Goal: Information Seeking & Learning: Learn about a topic

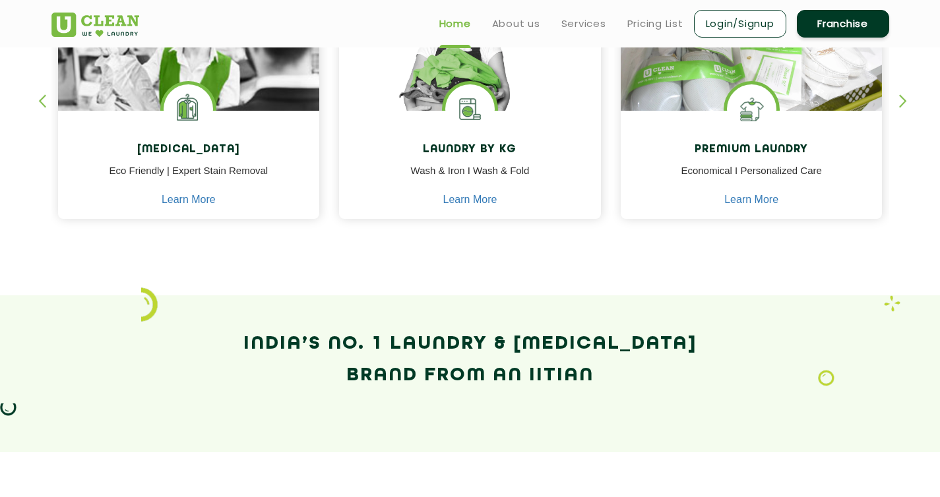
scroll to position [312, 0]
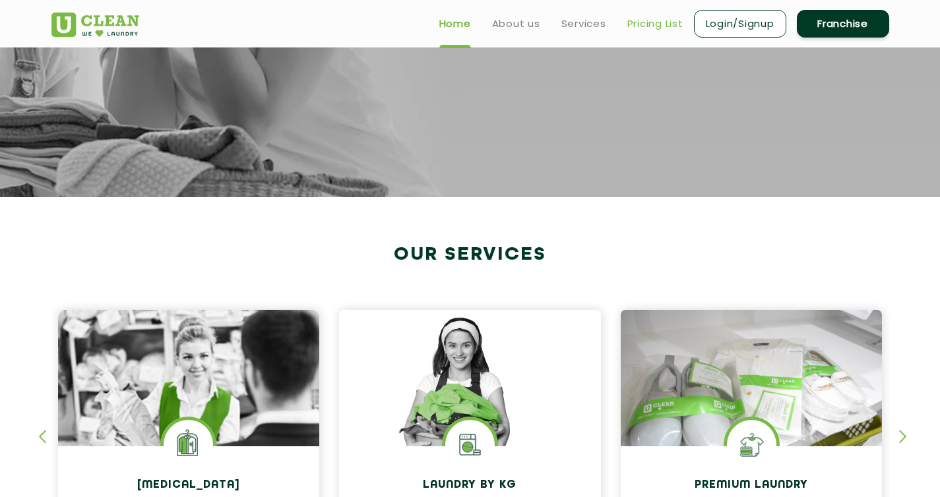
click at [635, 30] on link "Pricing List" at bounding box center [655, 24] width 56 height 16
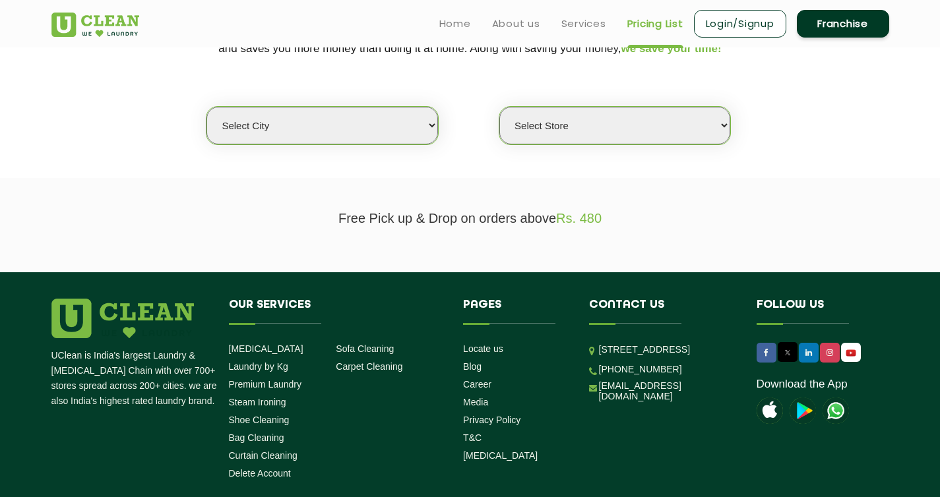
scroll to position [292, 0]
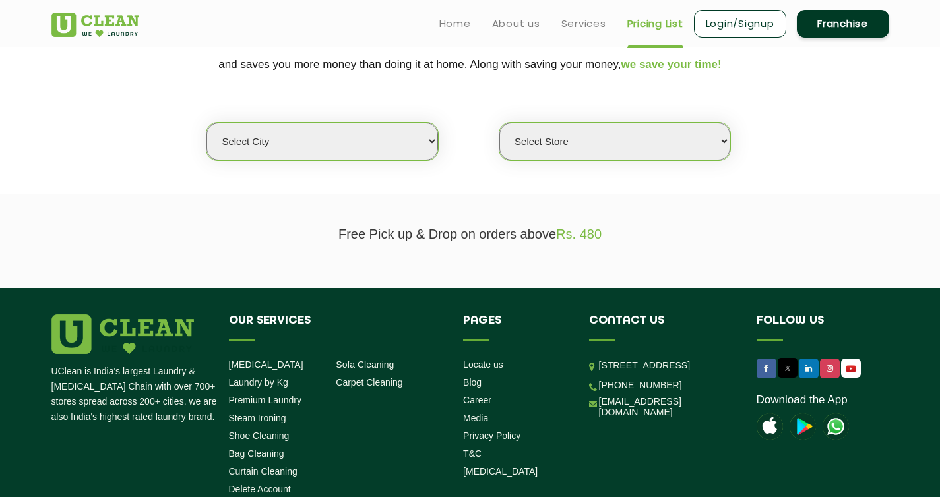
click at [407, 142] on select "Select city [GEOGRAPHIC_DATA] [GEOGRAPHIC_DATA] [GEOGRAPHIC_DATA] [GEOGRAPHIC_D…" at bounding box center [321, 142] width 231 height 38
click at [206, 123] on select "Select city [GEOGRAPHIC_DATA] [GEOGRAPHIC_DATA] [GEOGRAPHIC_DATA] [GEOGRAPHIC_D…" at bounding box center [321, 142] width 231 height 38
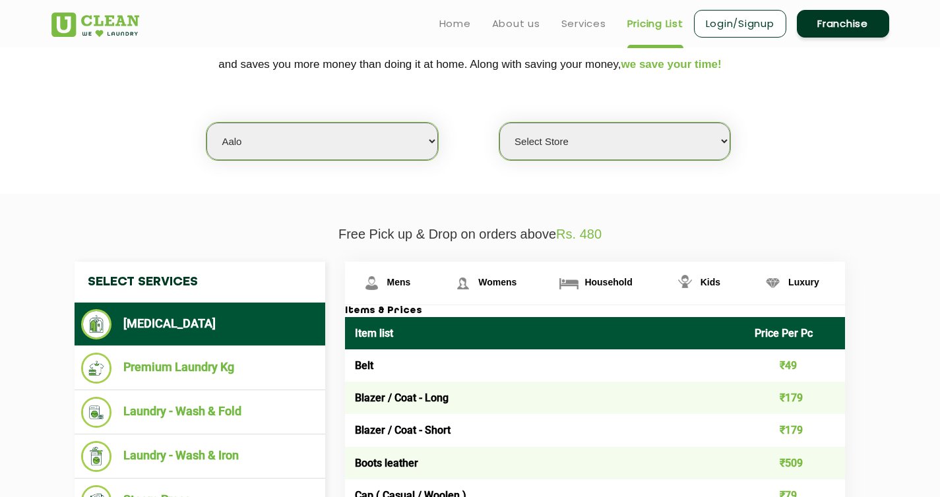
click at [402, 140] on select "Select city [GEOGRAPHIC_DATA] [GEOGRAPHIC_DATA] [GEOGRAPHIC_DATA] [GEOGRAPHIC_D…" at bounding box center [321, 142] width 231 height 38
select select "12"
click at [206, 123] on select "Select city [GEOGRAPHIC_DATA] [GEOGRAPHIC_DATA] [GEOGRAPHIC_DATA] [GEOGRAPHIC_D…" at bounding box center [321, 142] width 231 height 38
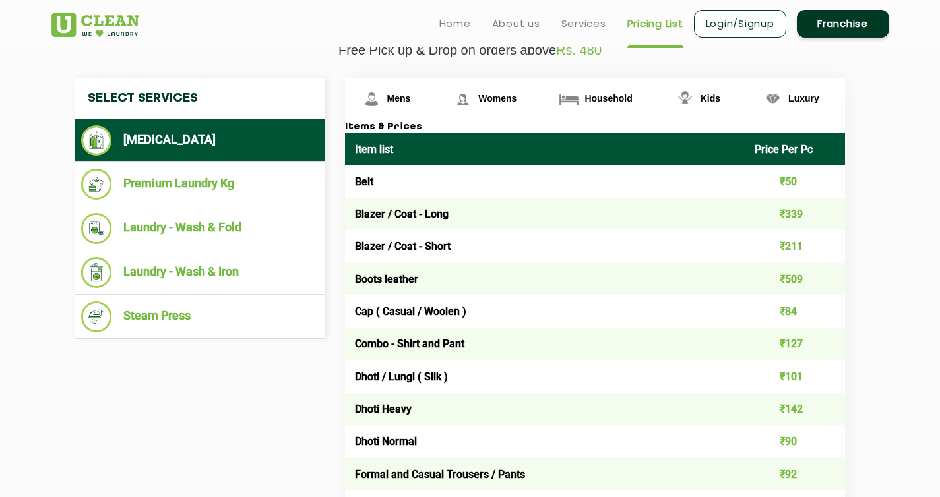
scroll to position [473, 0]
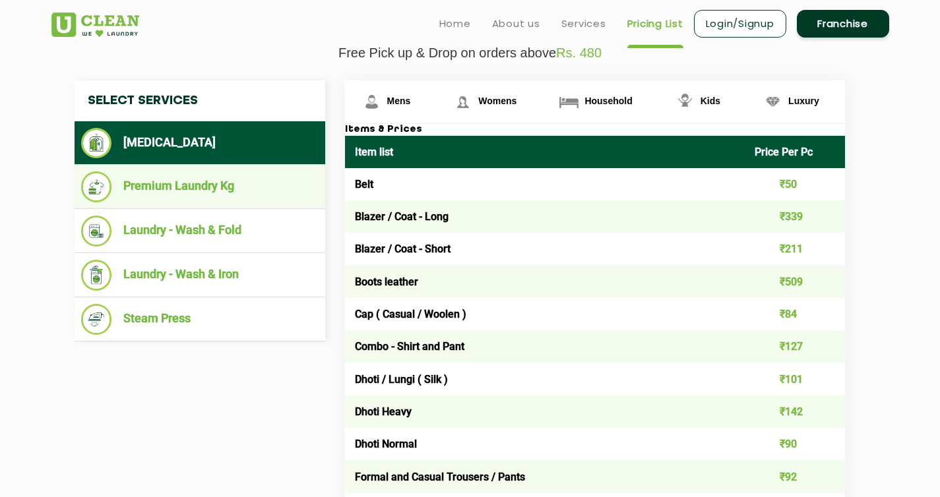
click at [201, 175] on li "Premium Laundry Kg" at bounding box center [199, 187] width 237 height 31
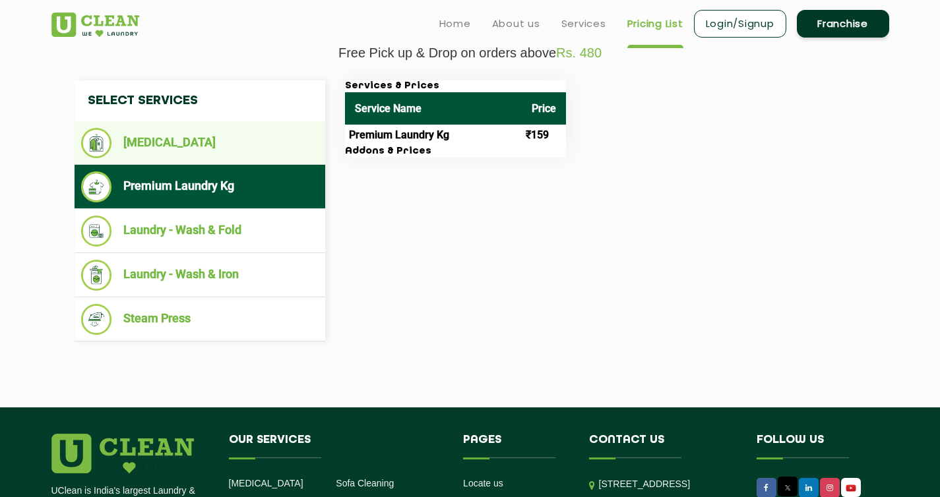
click at [212, 142] on li "[MEDICAL_DATA]" at bounding box center [199, 143] width 237 height 30
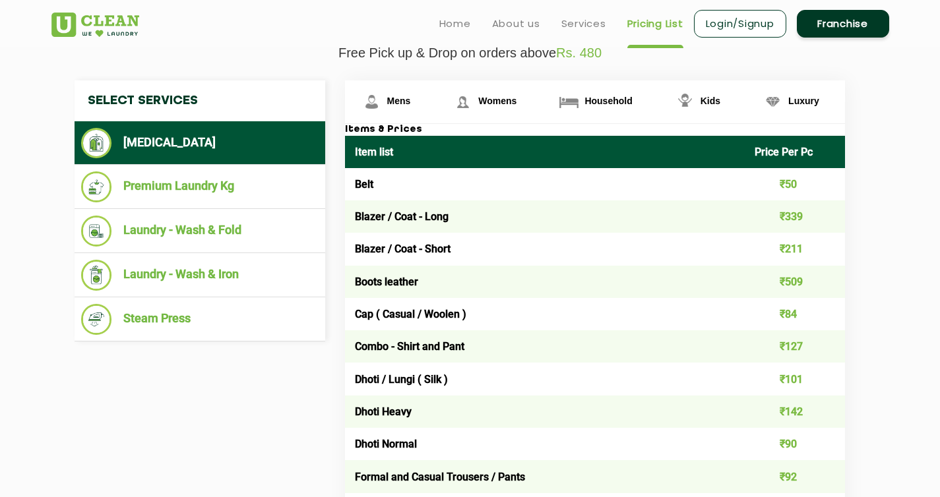
click at [198, 104] on h4 "Select Services" at bounding box center [200, 100] width 251 height 41
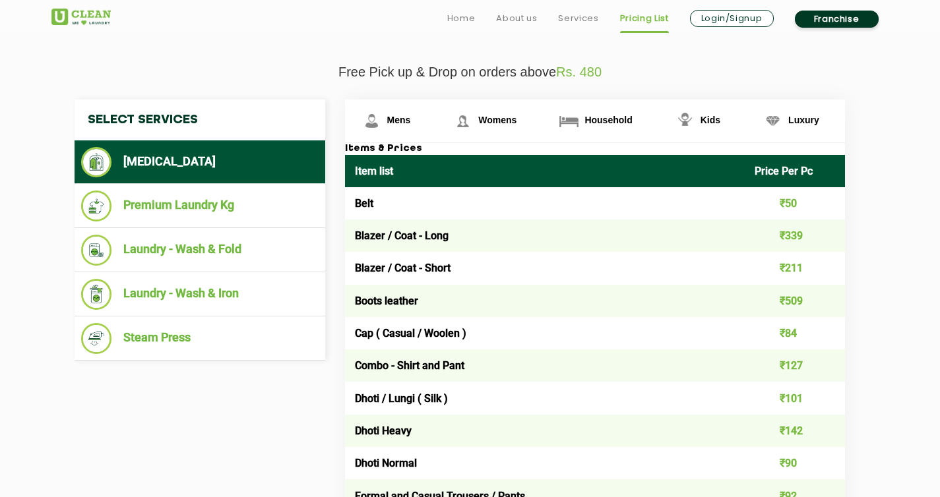
scroll to position [463, 0]
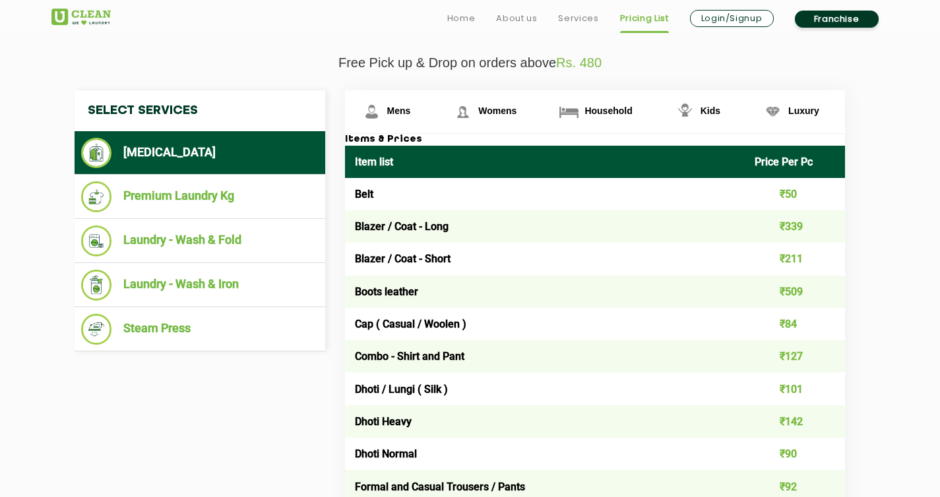
click at [368, 193] on td "Belt" at bounding box center [545, 194] width 400 height 32
click at [369, 218] on td "Blazer / Coat - Long" at bounding box center [545, 226] width 400 height 32
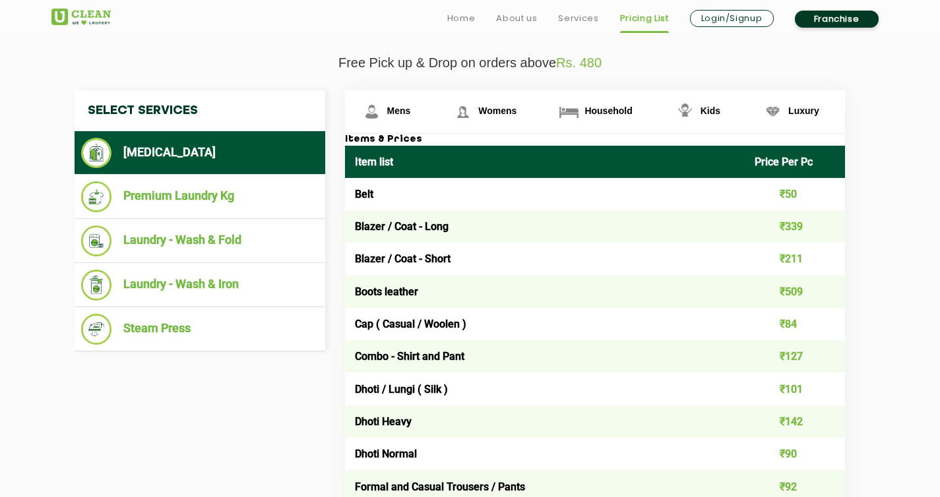
click at [192, 148] on li "[MEDICAL_DATA]" at bounding box center [199, 153] width 237 height 30
click at [426, 108] on link "Mens" at bounding box center [391, 111] width 92 height 43
click at [508, 125] on link "Womens" at bounding box center [489, 111] width 106 height 43
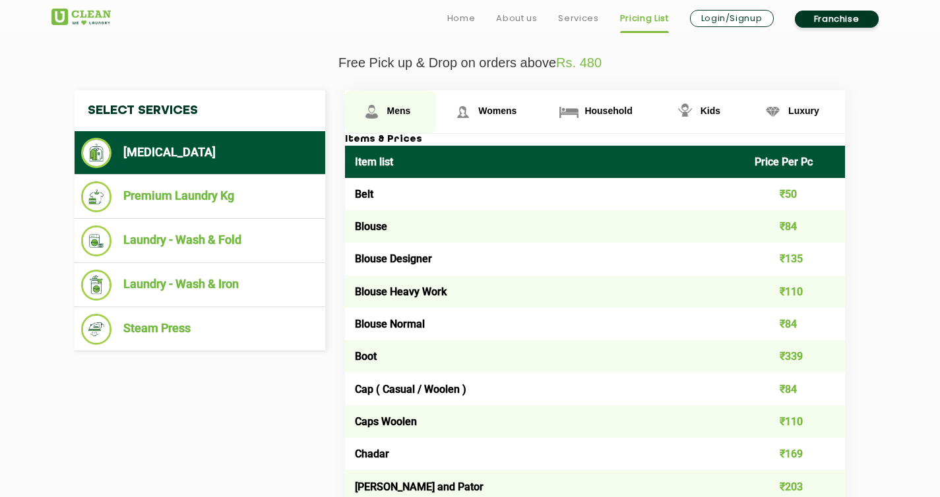
click at [422, 95] on link "Mens" at bounding box center [391, 111] width 92 height 43
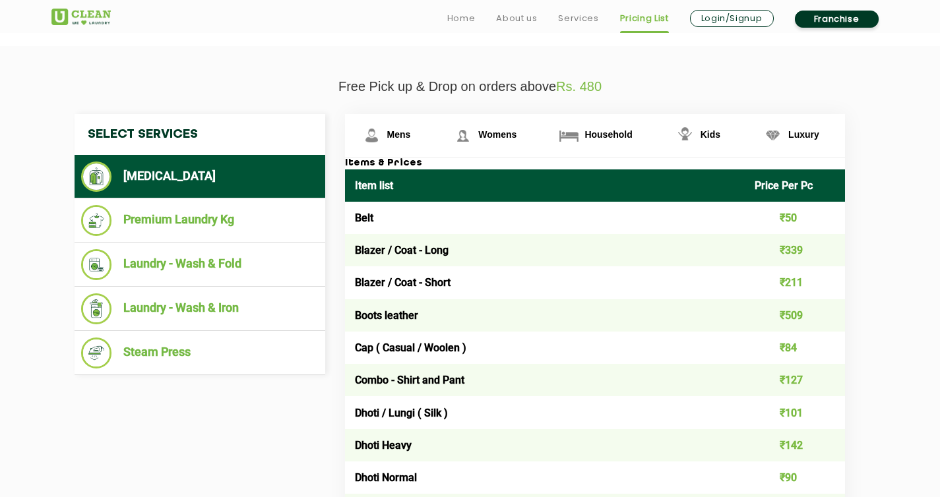
scroll to position [442, 0]
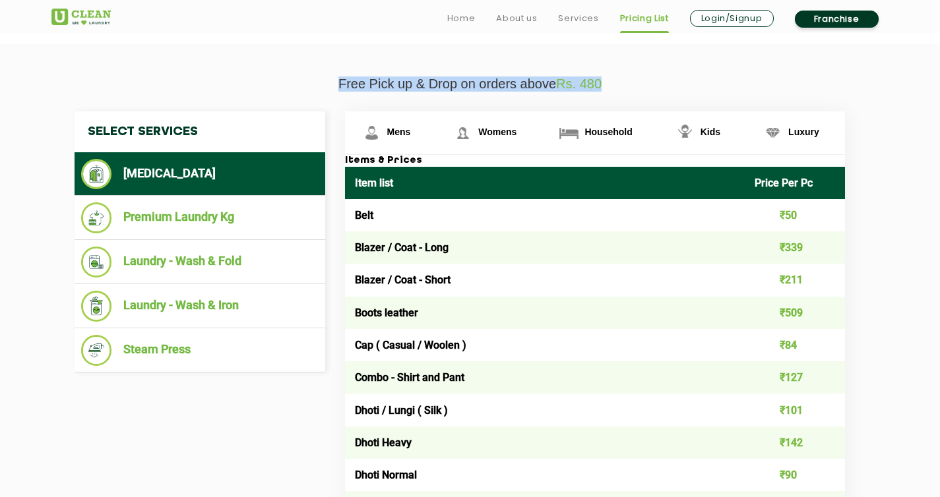
drag, startPoint x: 317, startPoint y: 80, endPoint x: 617, endPoint y: 79, distance: 300.8
click at [617, 79] on p "Free Pick up & Drop on orders above Rs. 480" at bounding box center [470, 84] width 838 height 15
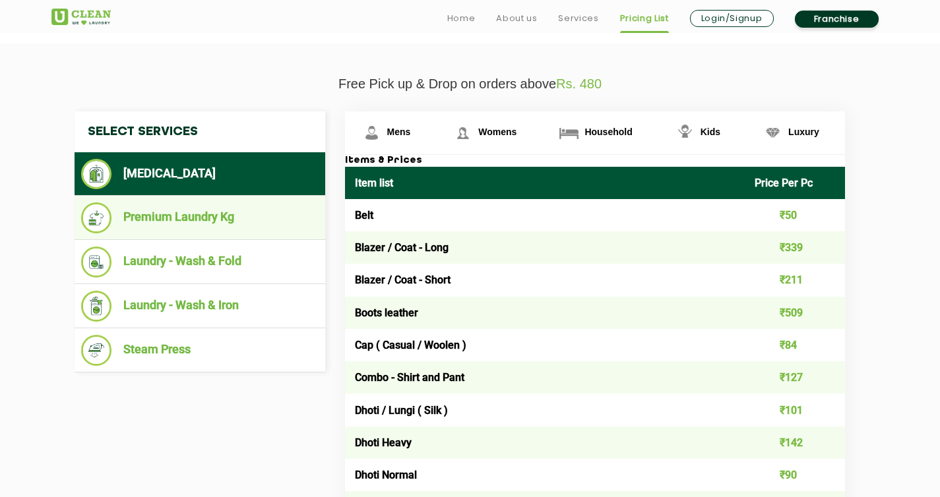
click at [207, 218] on li "Premium Laundry Kg" at bounding box center [199, 218] width 237 height 31
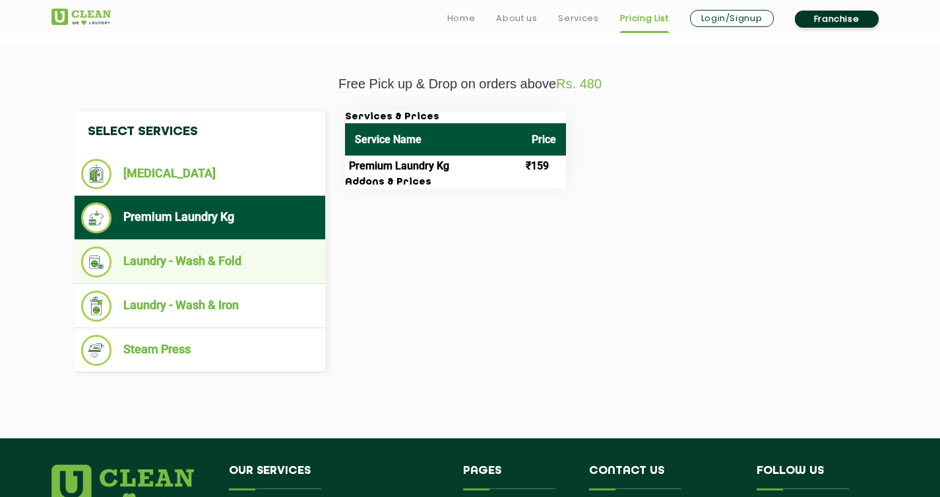
click at [217, 248] on li "Laundry - Wash & Fold" at bounding box center [199, 262] width 237 height 31
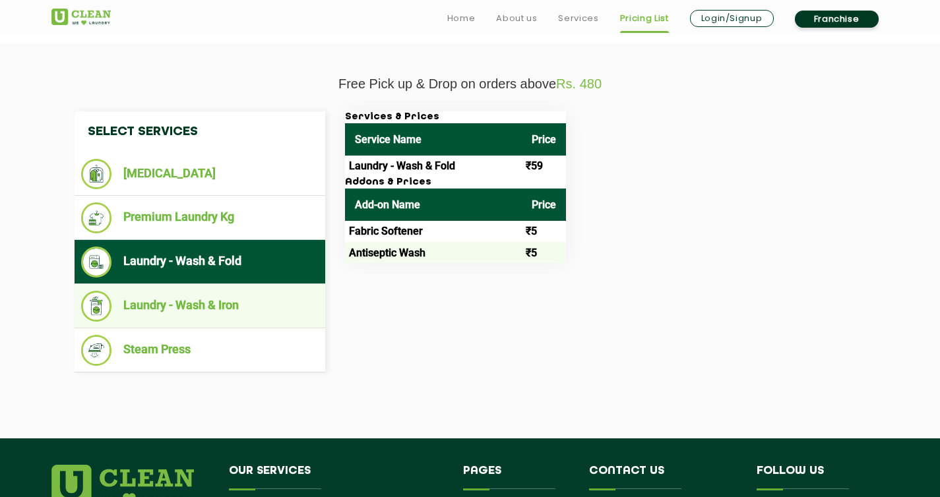
click at [224, 311] on li "Laundry - Wash & Iron" at bounding box center [199, 306] width 237 height 31
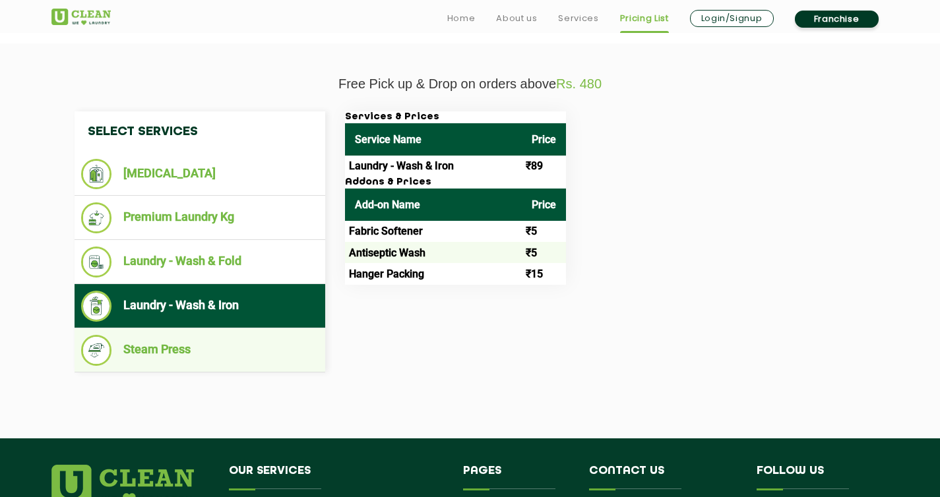
click at [231, 334] on ul "Steam Press" at bounding box center [200, 351] width 251 height 44
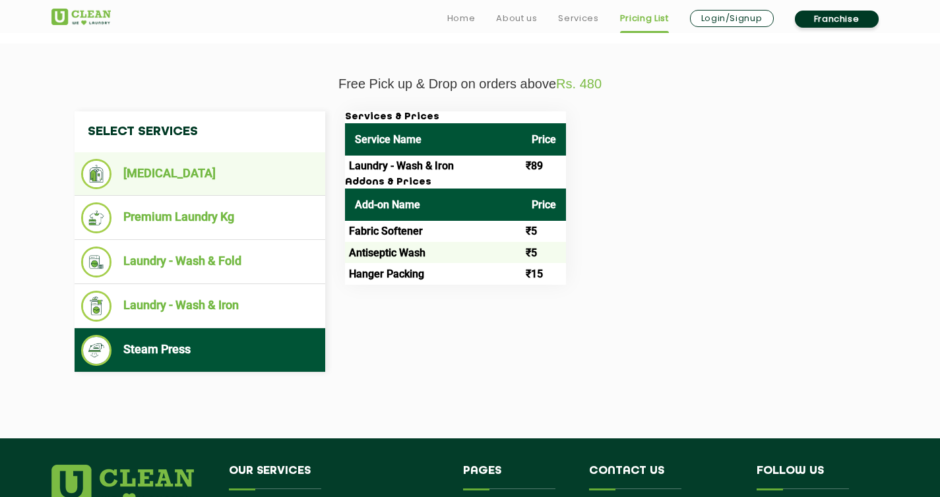
click at [223, 177] on li "[MEDICAL_DATA]" at bounding box center [199, 174] width 237 height 30
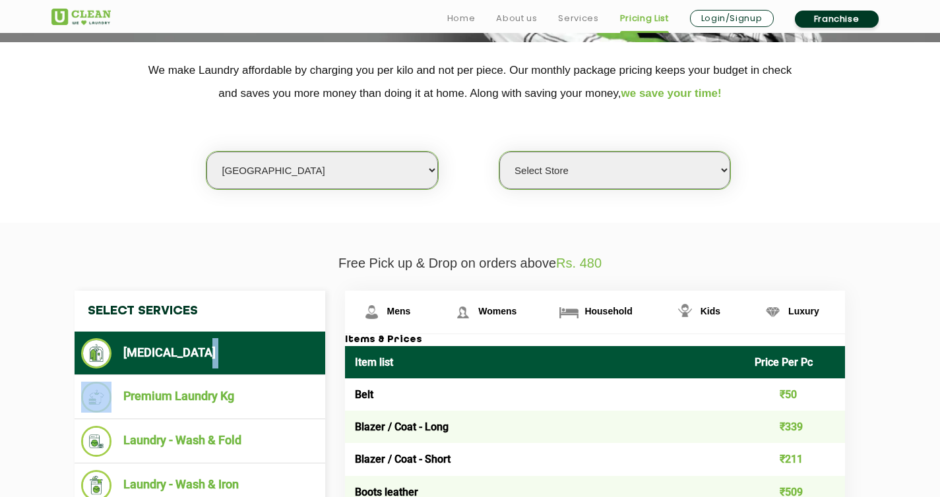
scroll to position [532, 0]
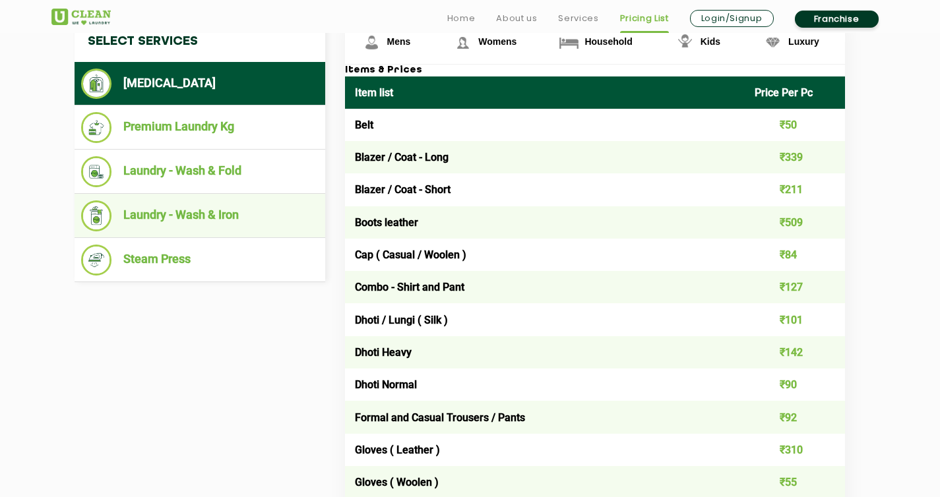
click at [184, 211] on li "Laundry - Wash & Iron" at bounding box center [199, 216] width 237 height 31
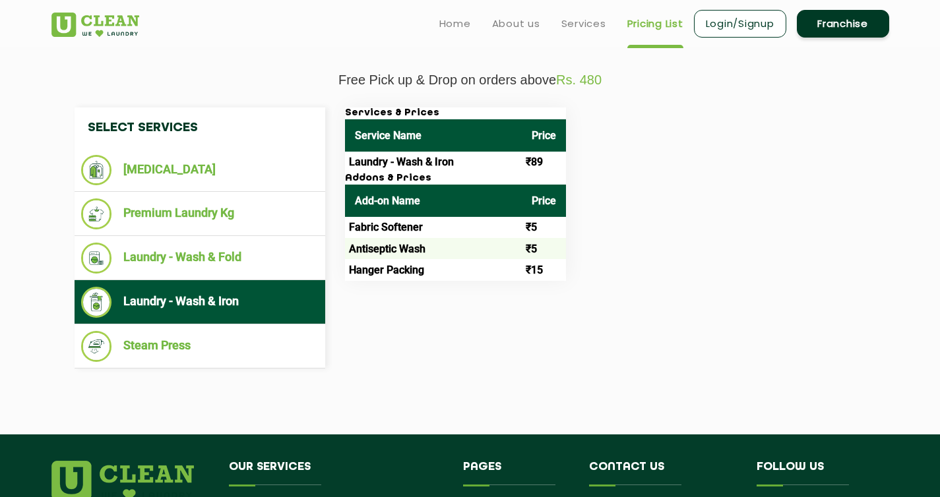
scroll to position [434, 0]
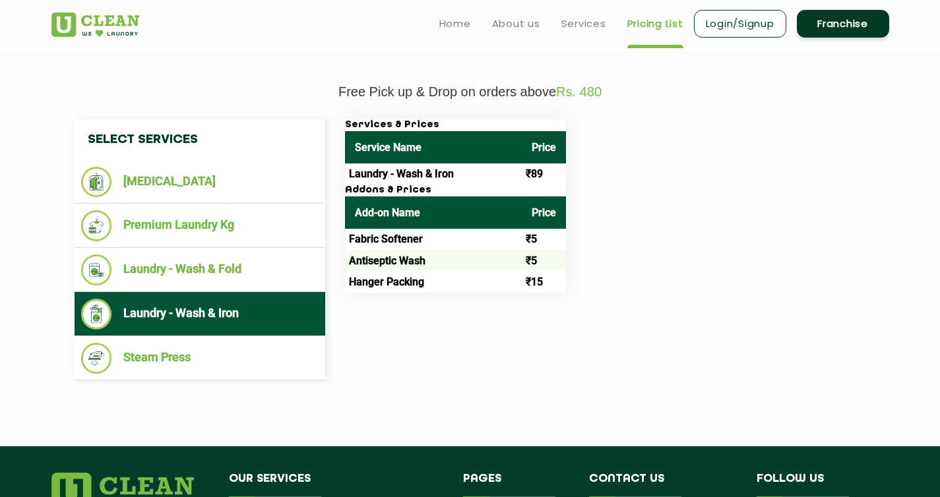
click at [623, 284] on div "Services & Prices Service Name Price Laundry - Wash & Iron ₹89 Addons & Prices …" at bounding box center [605, 206] width 541 height 174
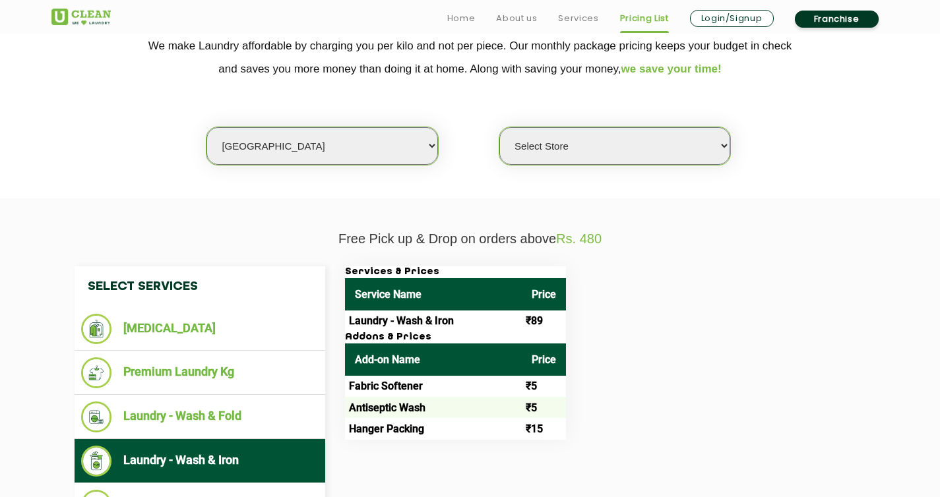
scroll to position [446, 0]
